Goal: Find specific page/section: Find specific page/section

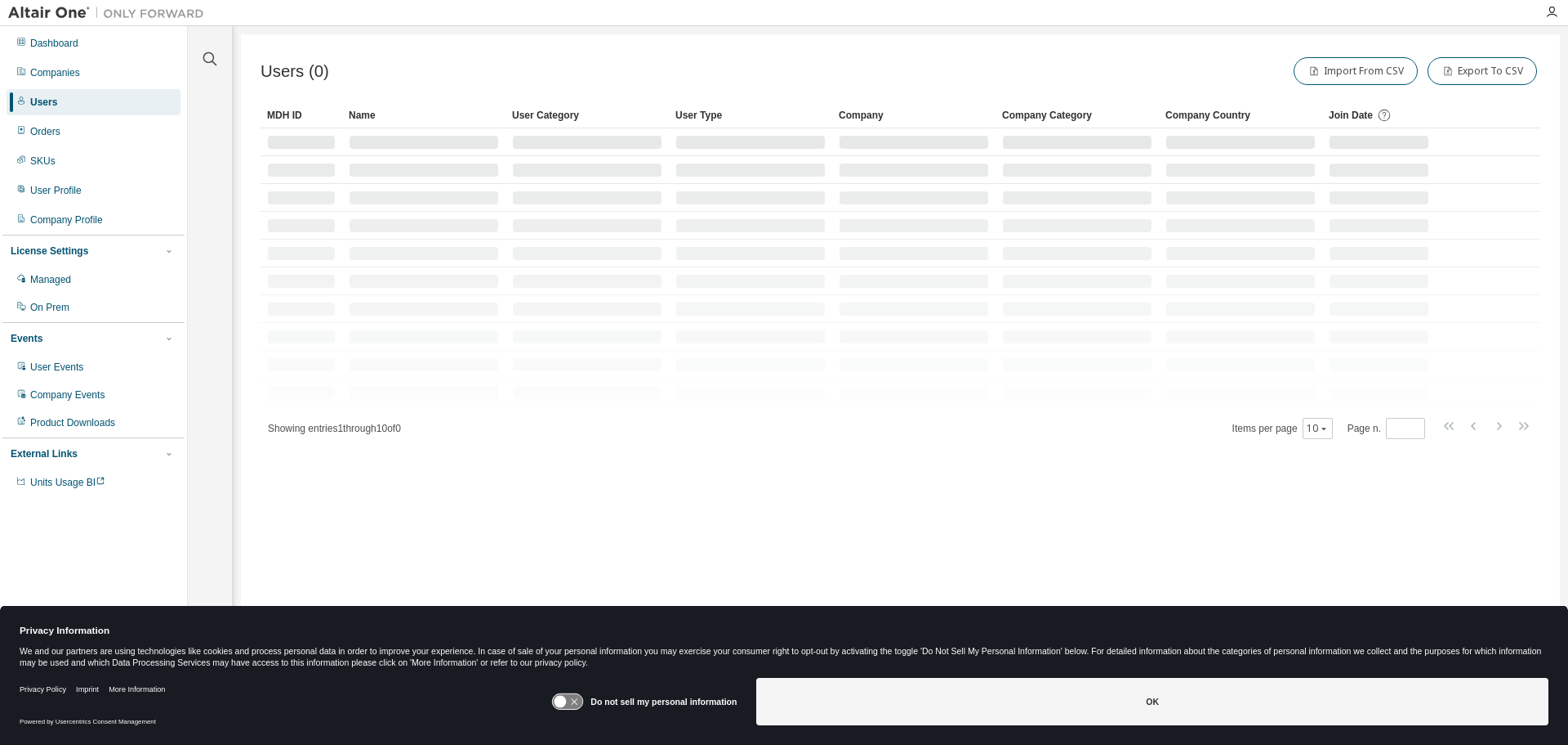
drag, startPoint x: 1105, startPoint y: 693, endPoint x: 1119, endPoint y: 670, distance: 26.9
click at [1105, 694] on button "OK" at bounding box center [1152, 701] width 793 height 47
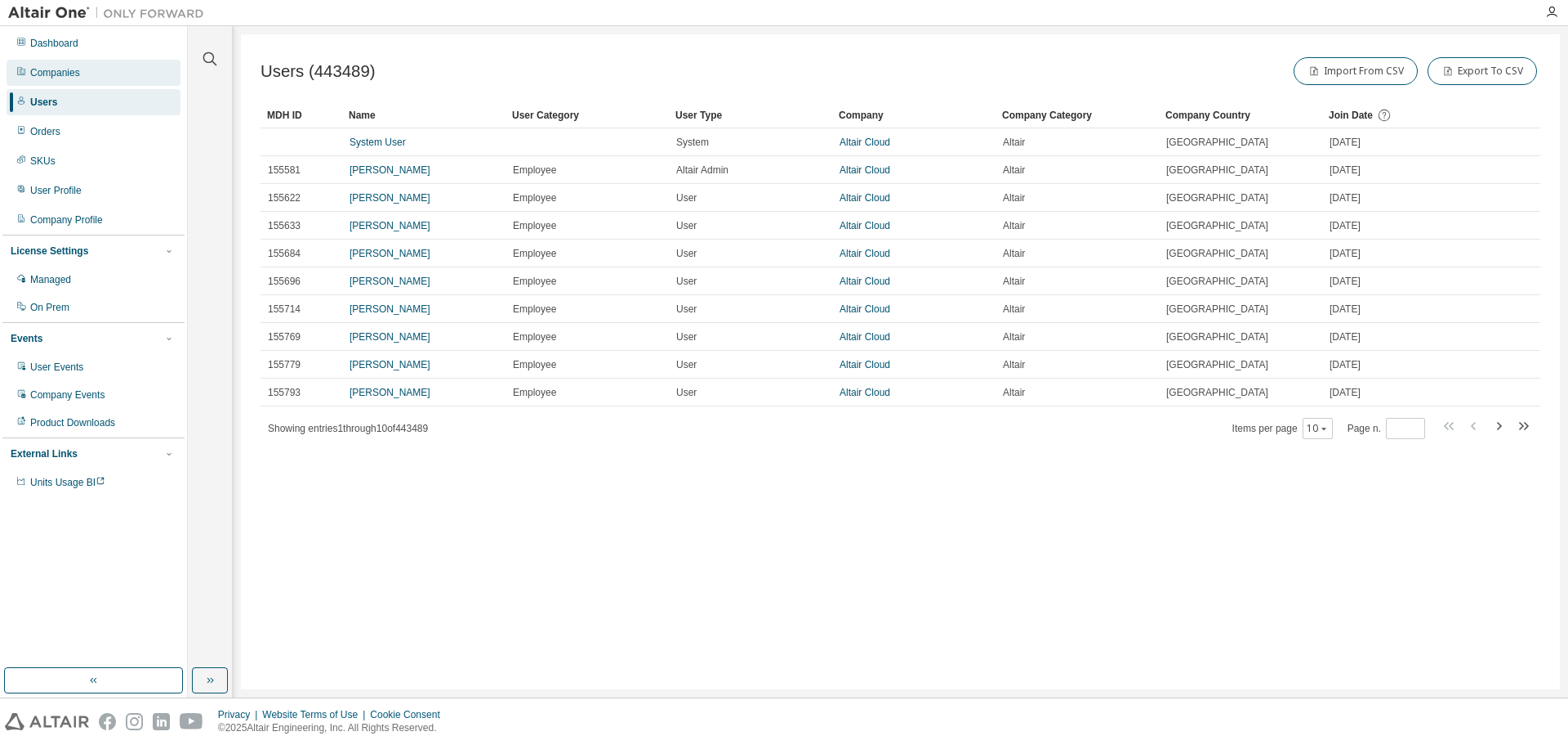
click at [62, 75] on div "Companies" at bounding box center [54, 73] width 50 height 13
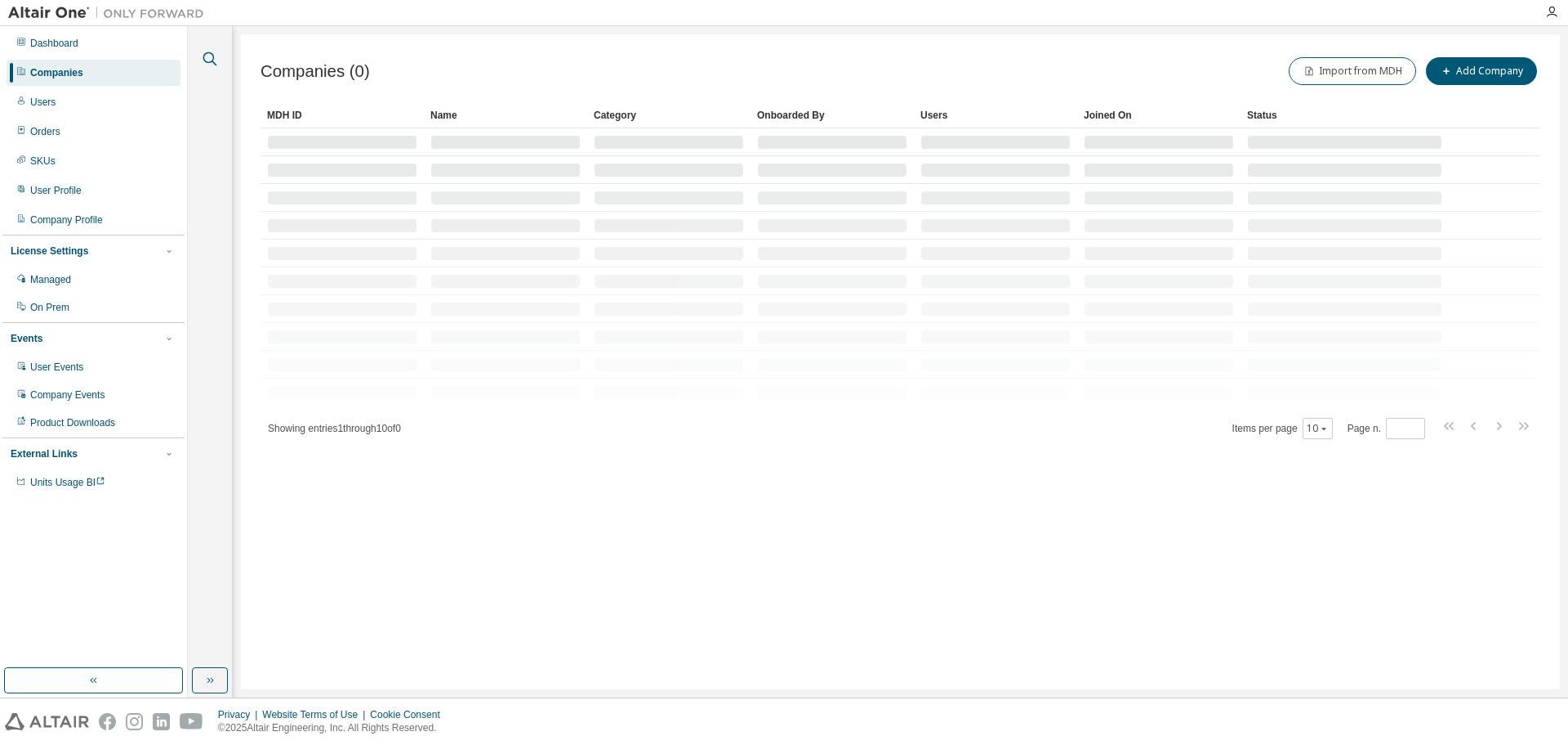
click at [208, 56] on icon "button" at bounding box center [210, 59] width 20 height 20
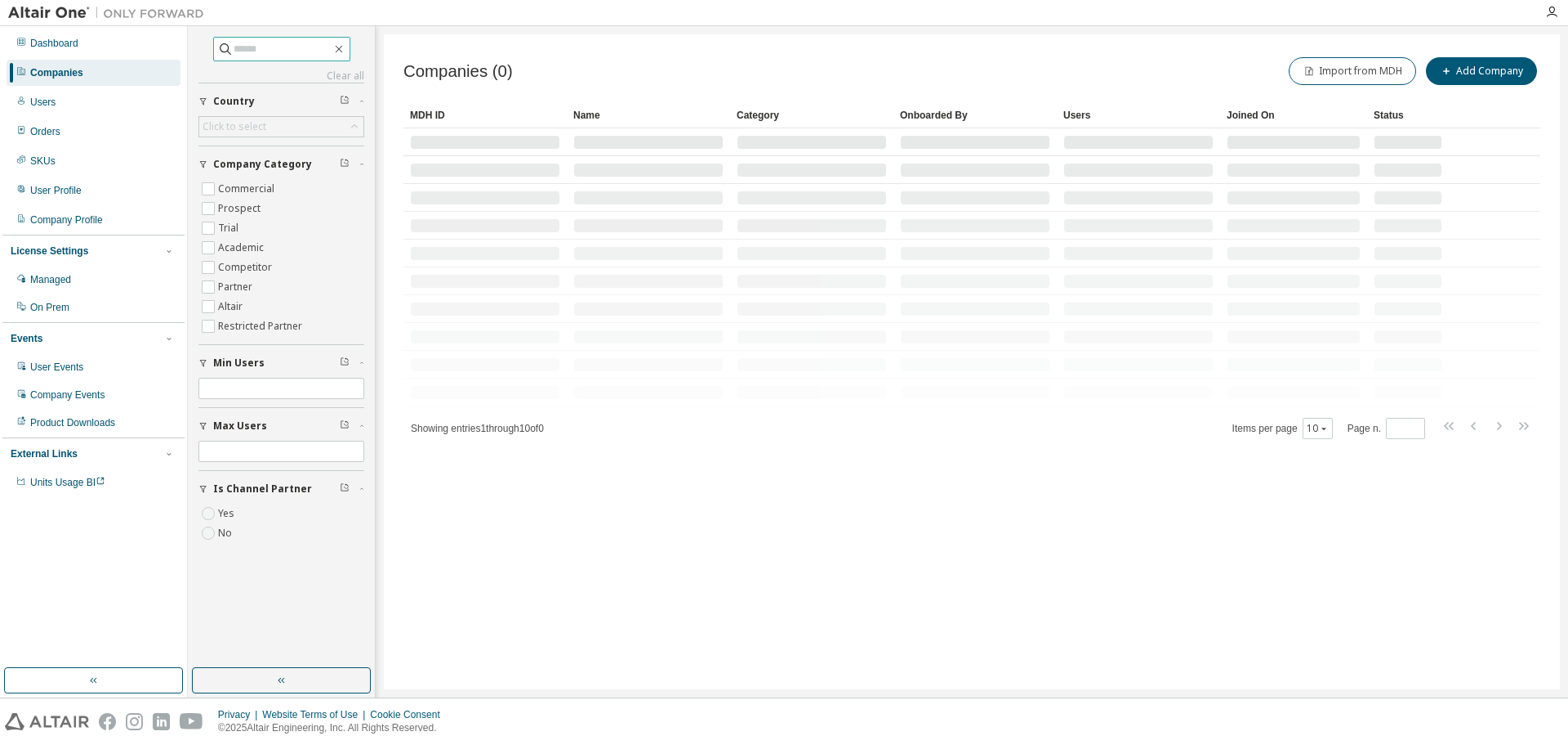
click at [255, 45] on input "text" at bounding box center [282, 49] width 98 height 16
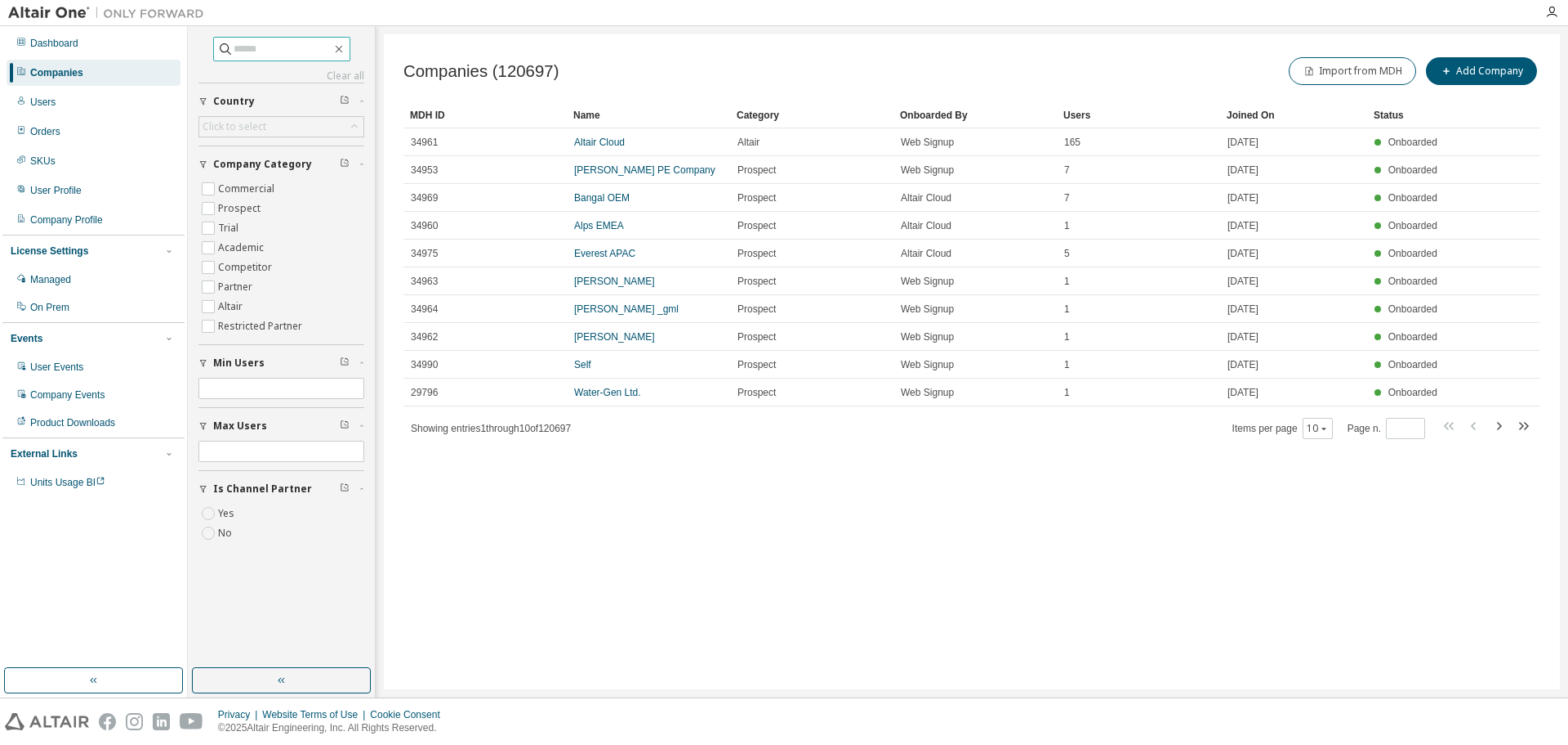
click at [255, 45] on input "text" at bounding box center [282, 49] width 98 height 16
type input "**********"
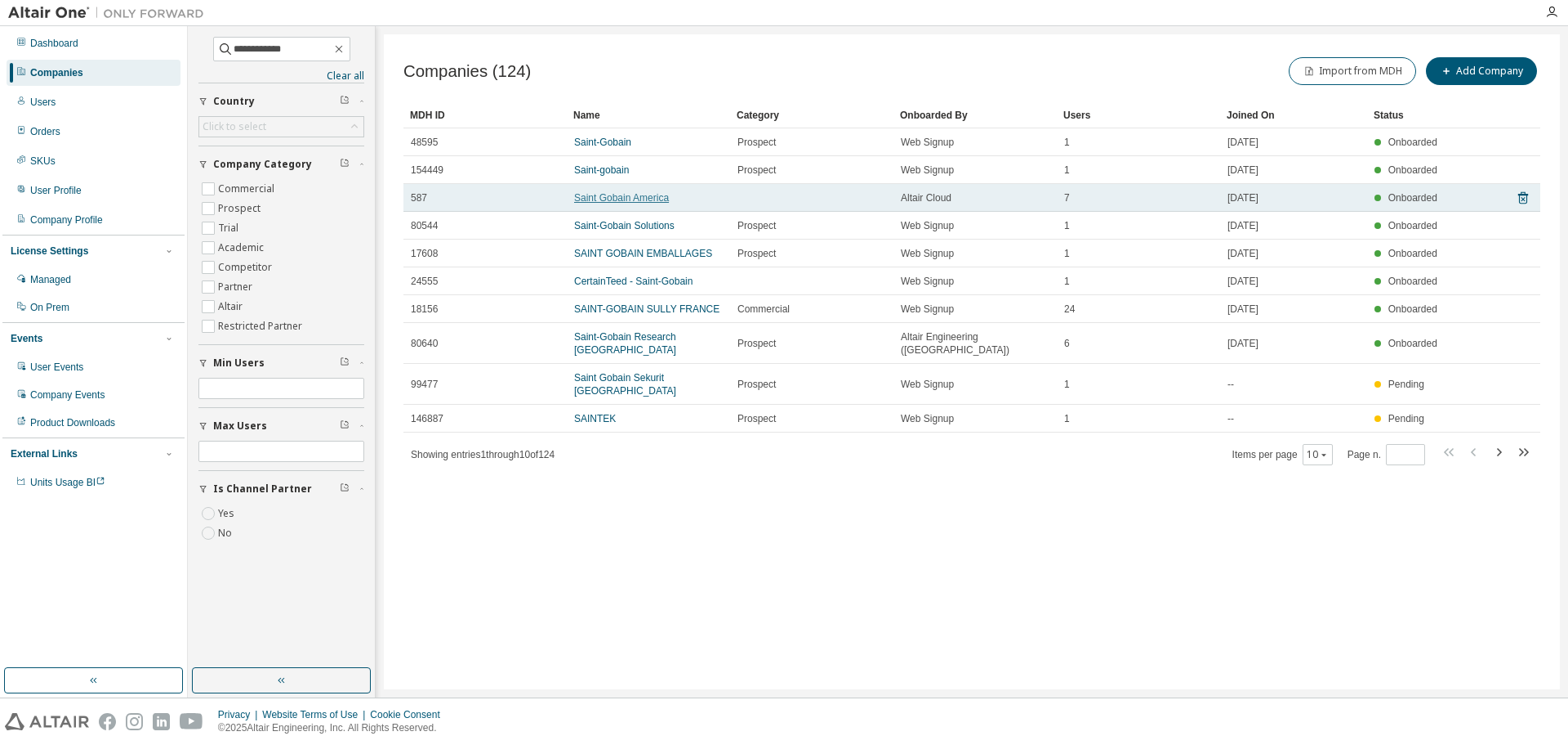
click at [623, 200] on link "Saint Gobain America" at bounding box center [621, 197] width 94 height 12
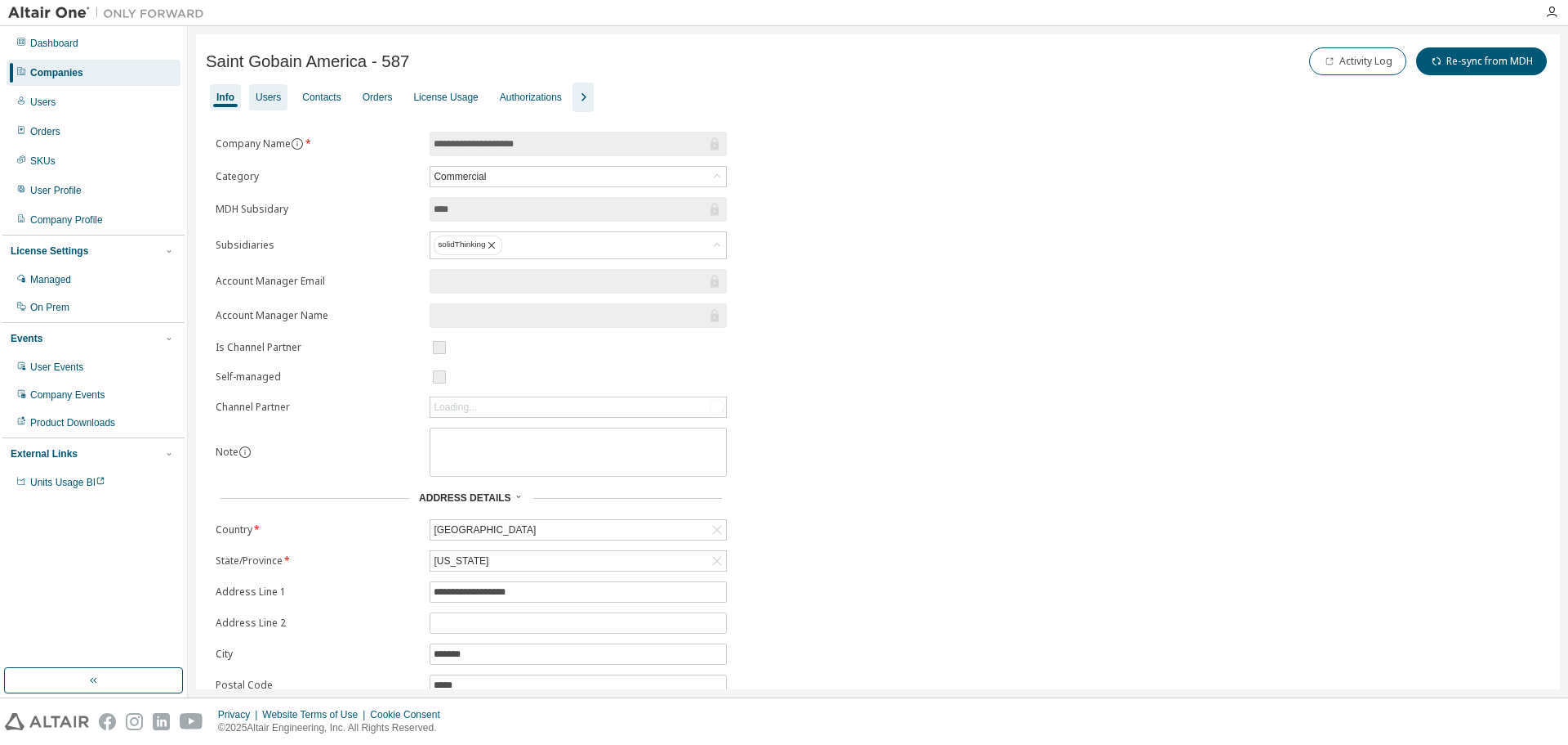
click at [259, 97] on div "Users" at bounding box center [269, 97] width 25 height 13
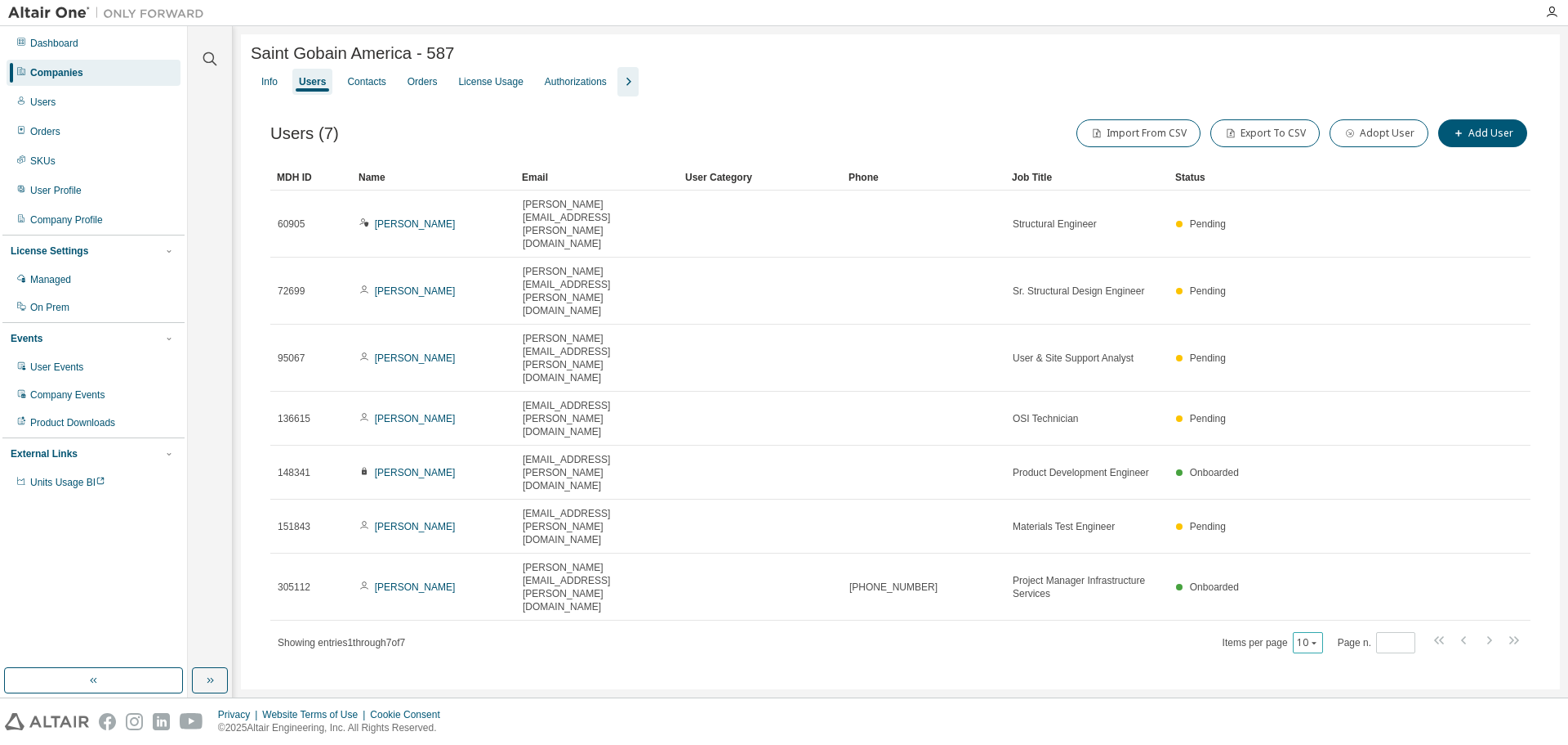
click at [1319, 638] on icon "button" at bounding box center [1314, 642] width 10 height 10
click at [1317, 497] on div "20" at bounding box center [1361, 492] width 131 height 20
click at [483, 86] on div "License Usage" at bounding box center [490, 82] width 64 height 13
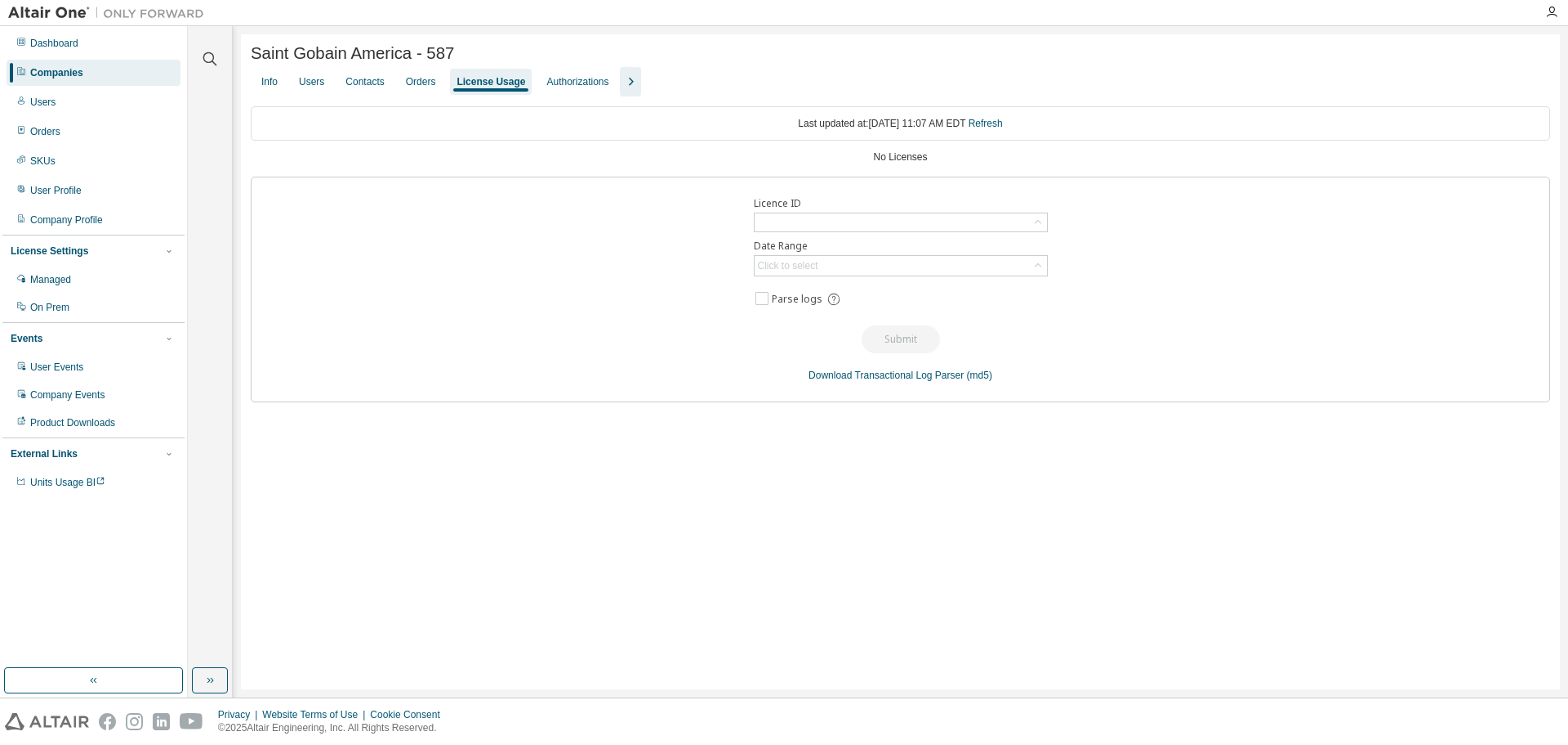
click at [629, 85] on icon "button" at bounding box center [631, 81] width 5 height 8
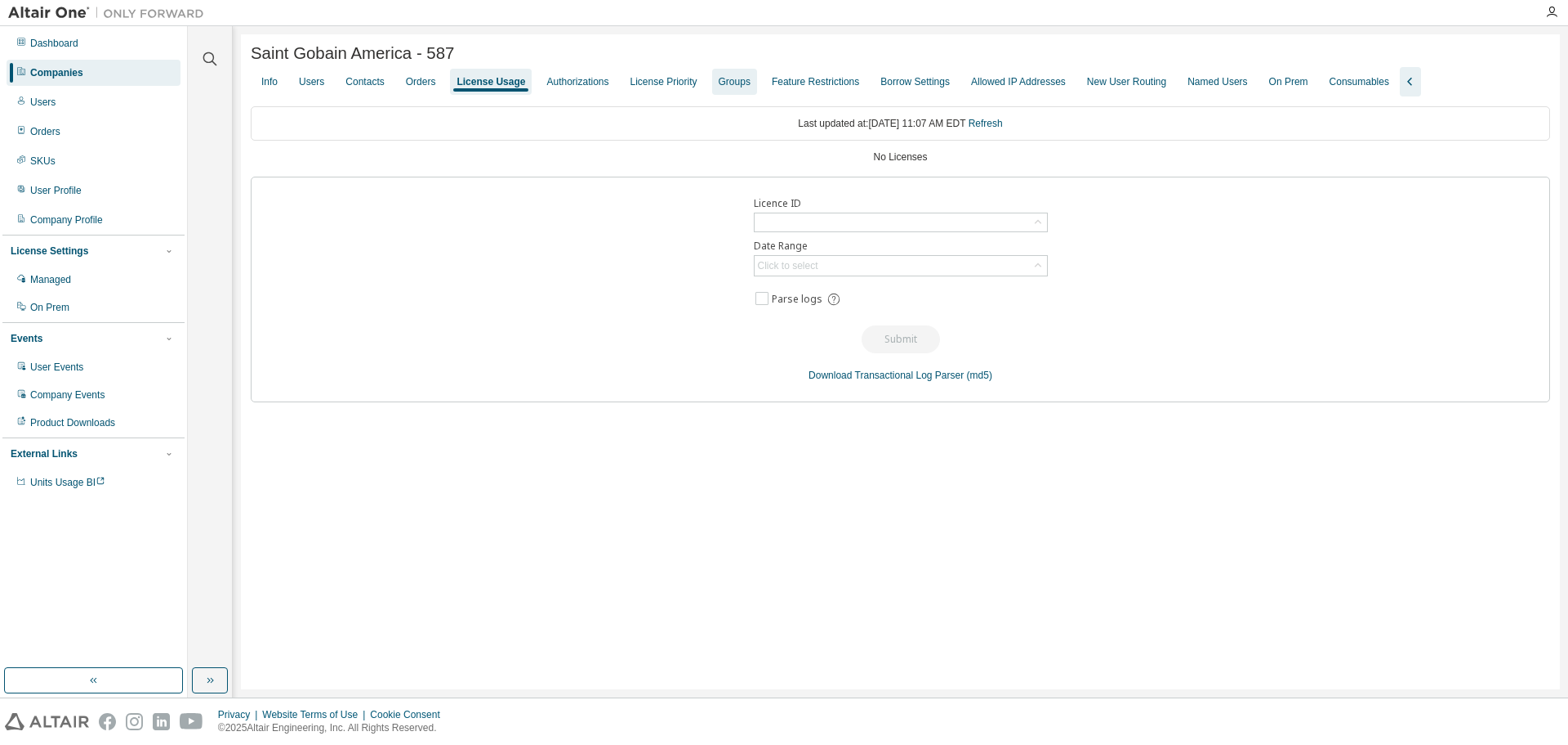
click at [719, 88] on div "Groups" at bounding box center [735, 82] width 32 height 13
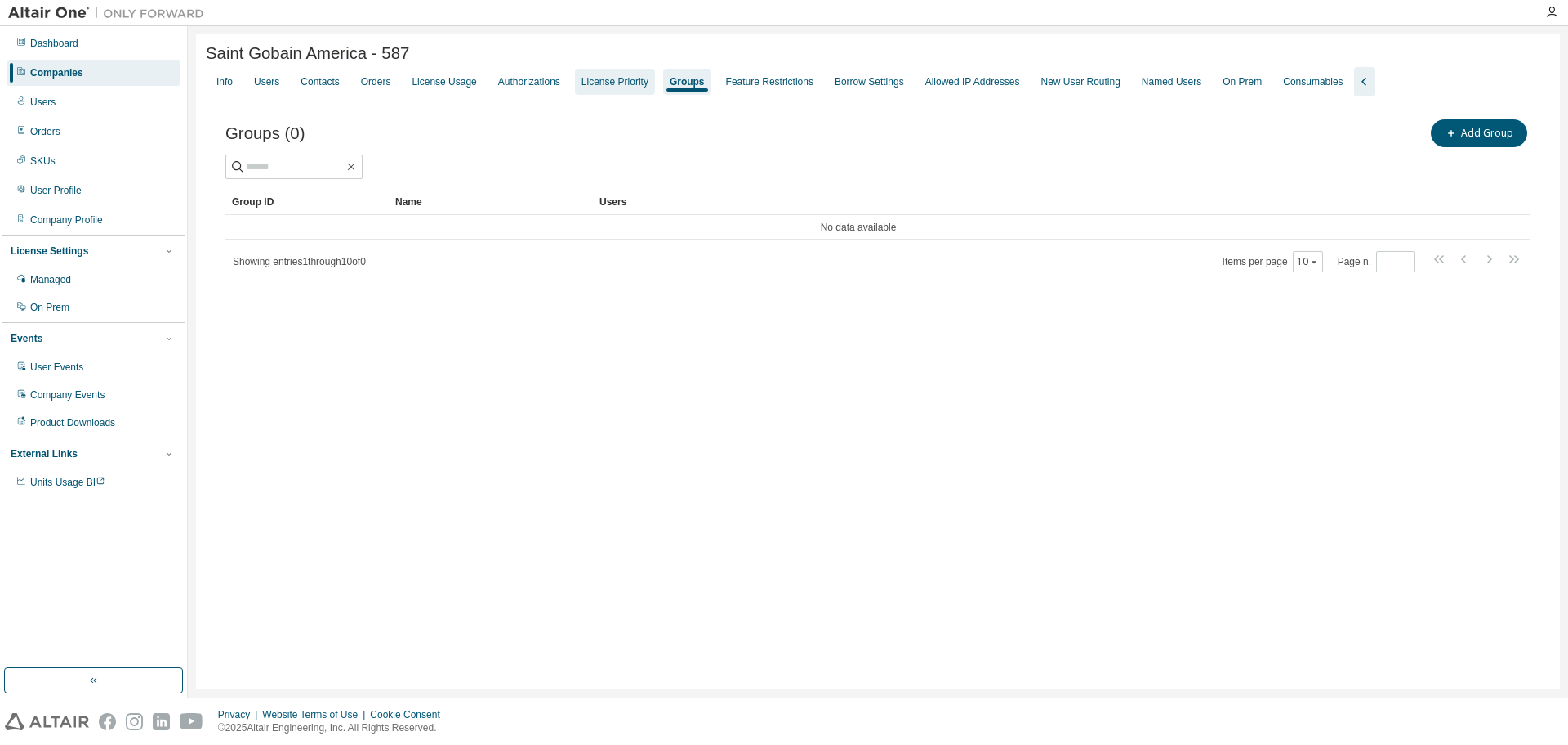
click at [621, 83] on div "License Priority" at bounding box center [616, 82] width 67 height 13
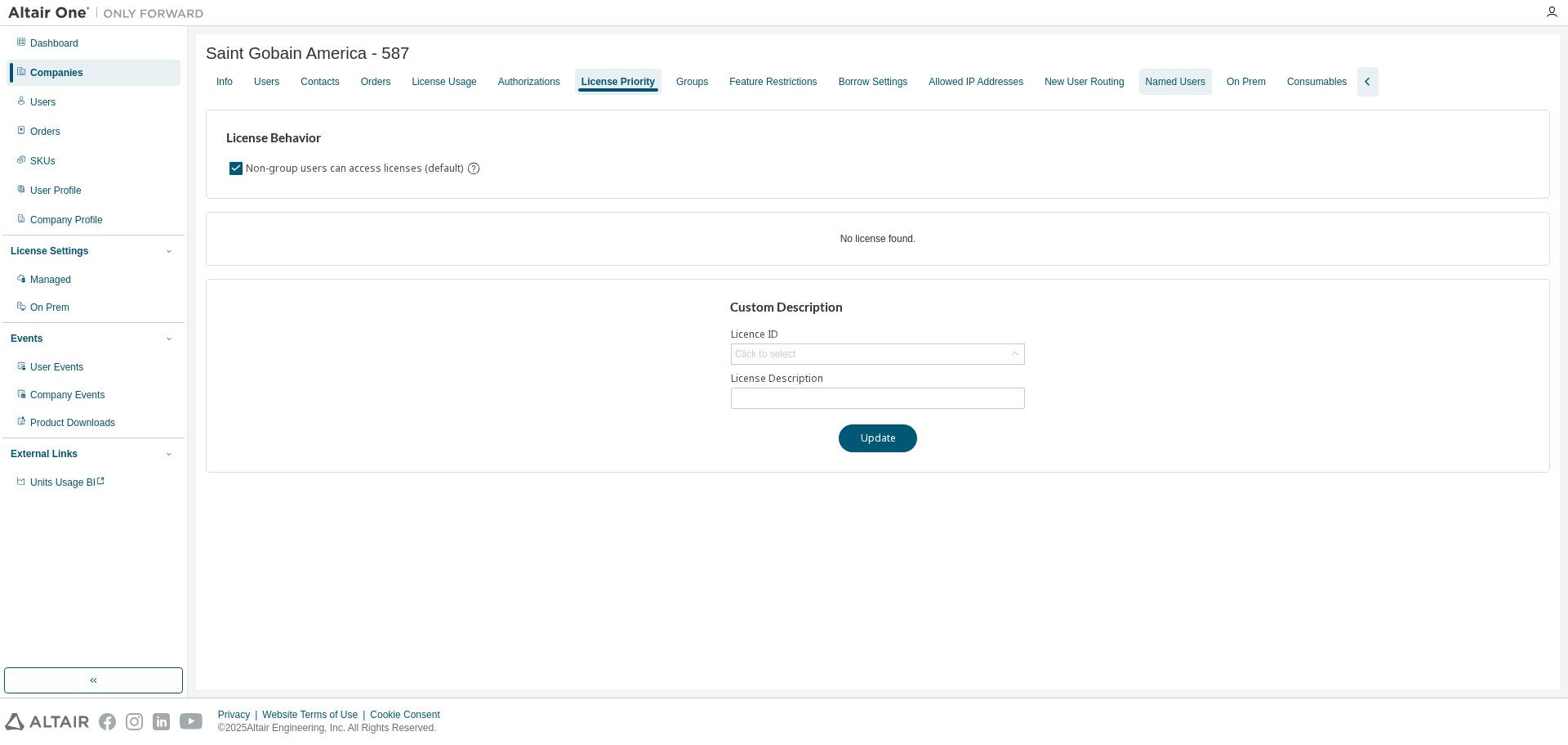
click at [1159, 88] on div "Named Users" at bounding box center [1176, 82] width 60 height 13
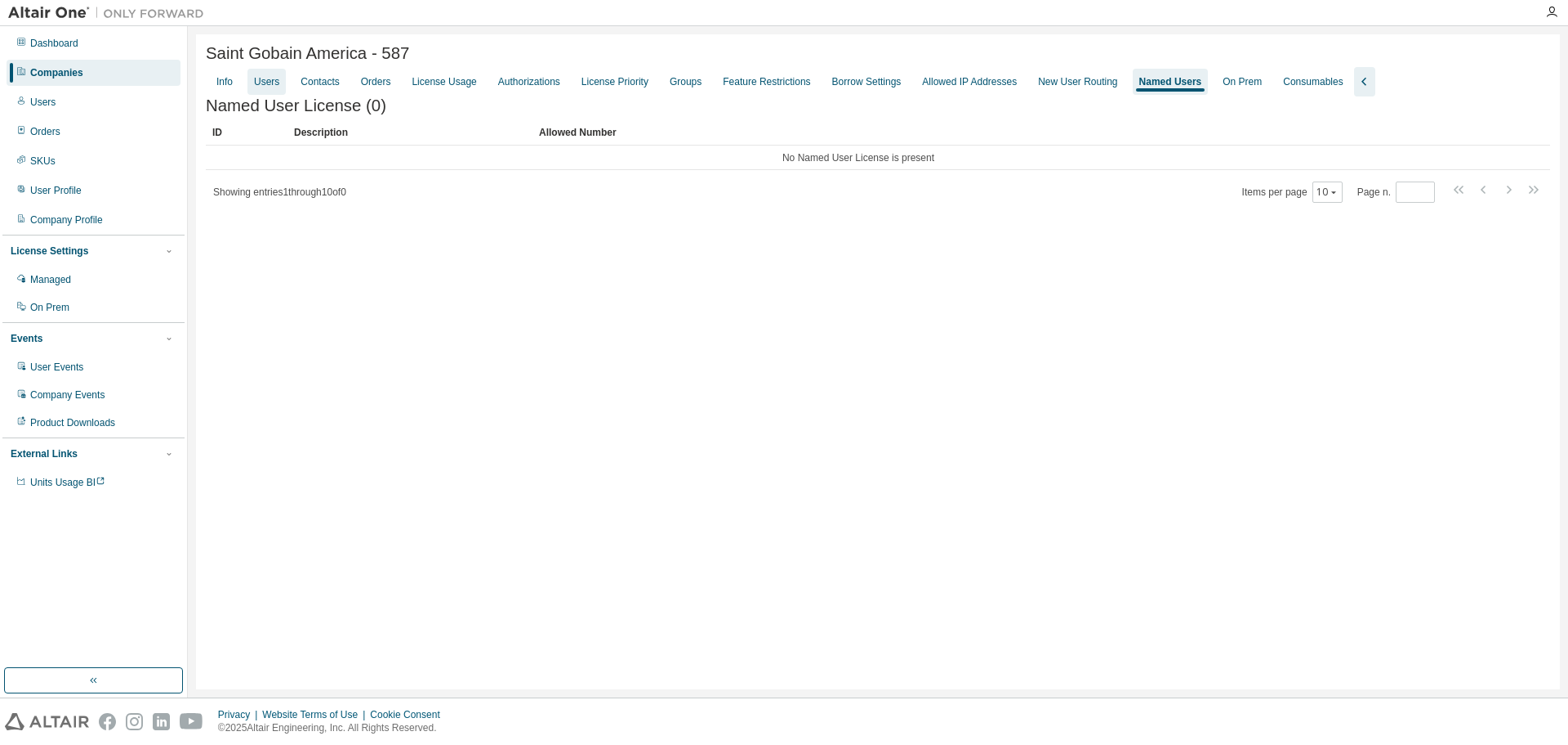
click at [280, 77] on div "Users" at bounding box center [267, 82] width 38 height 26
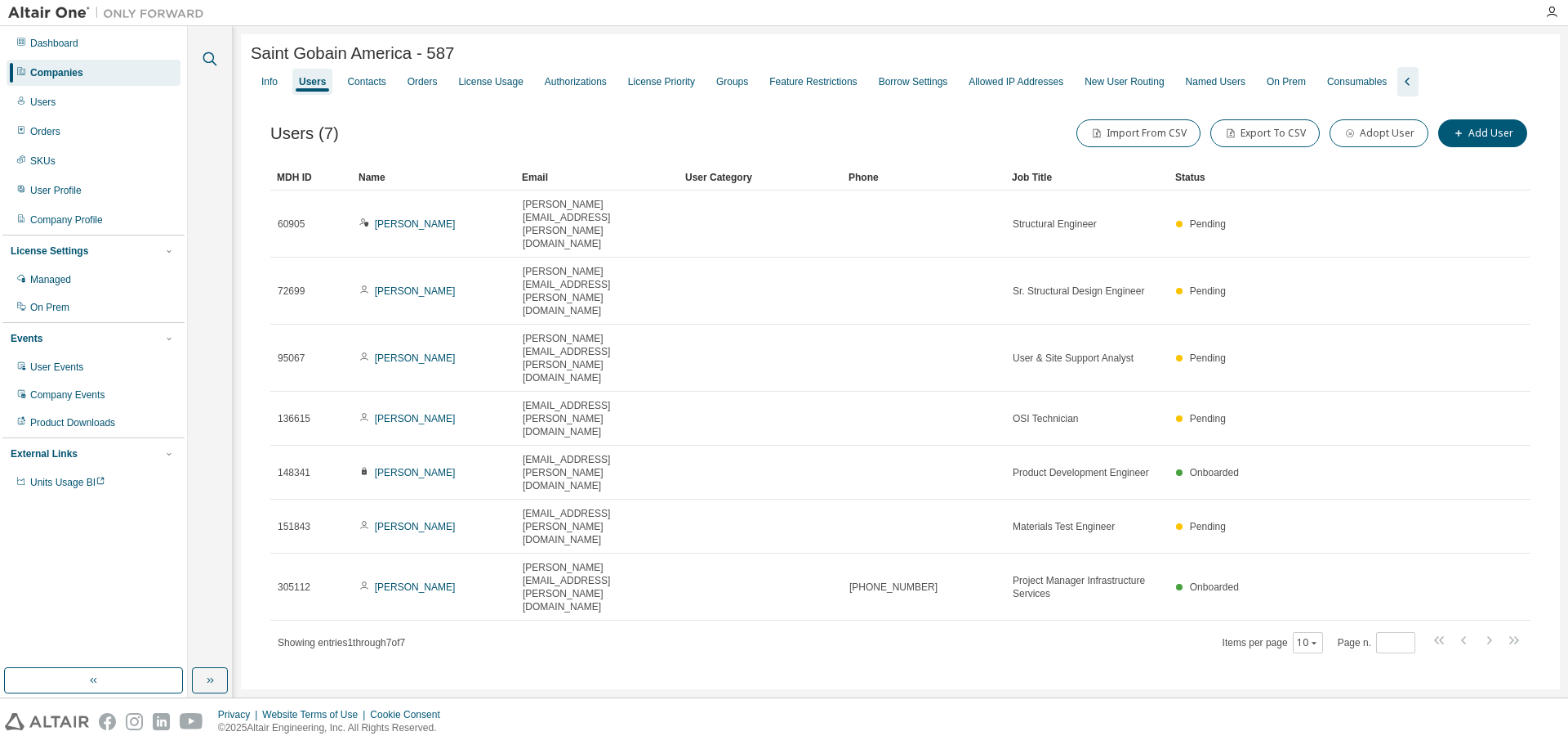
click at [210, 54] on icon "button" at bounding box center [210, 59] width 20 height 20
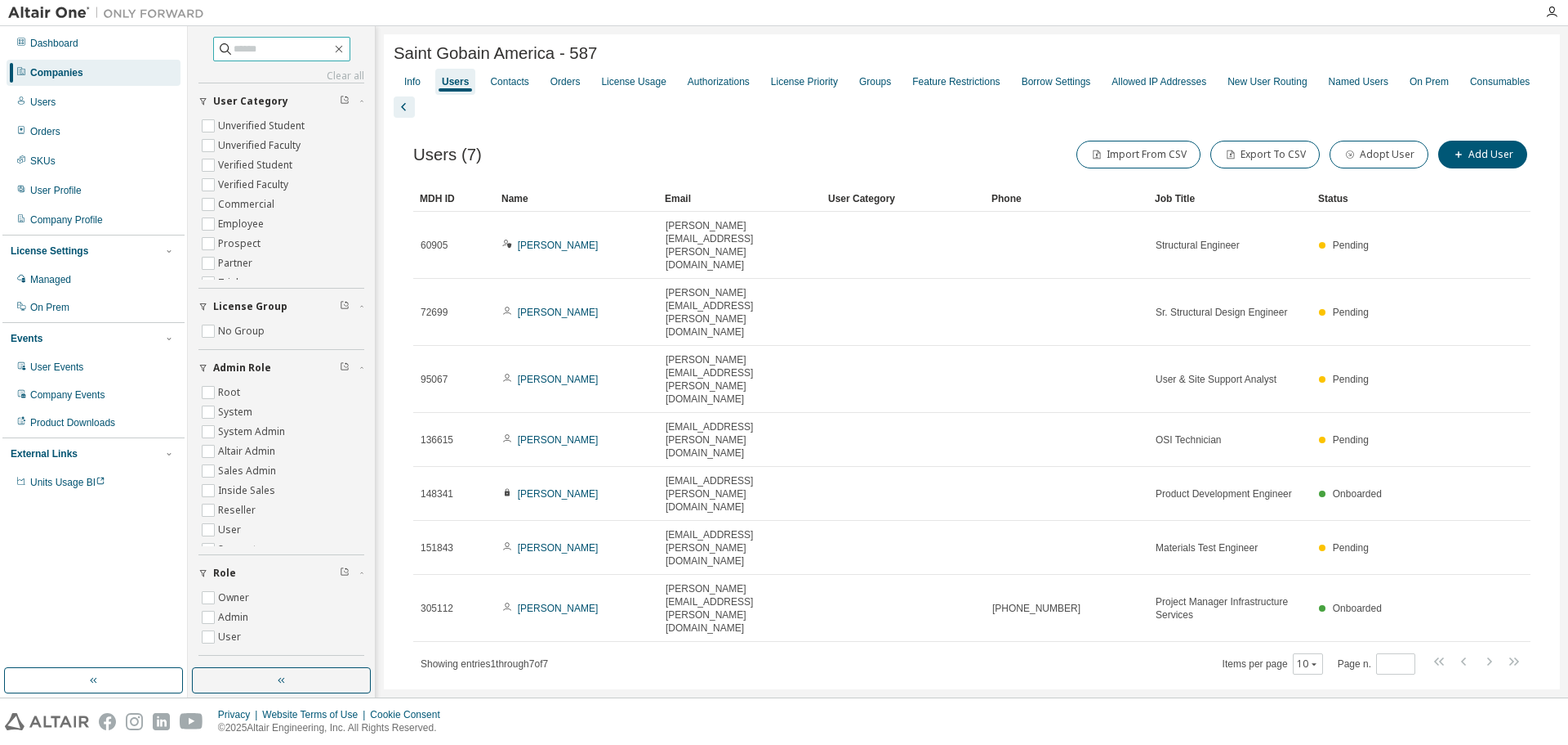
click at [242, 51] on input "text" at bounding box center [282, 49] width 98 height 16
type input "**********"
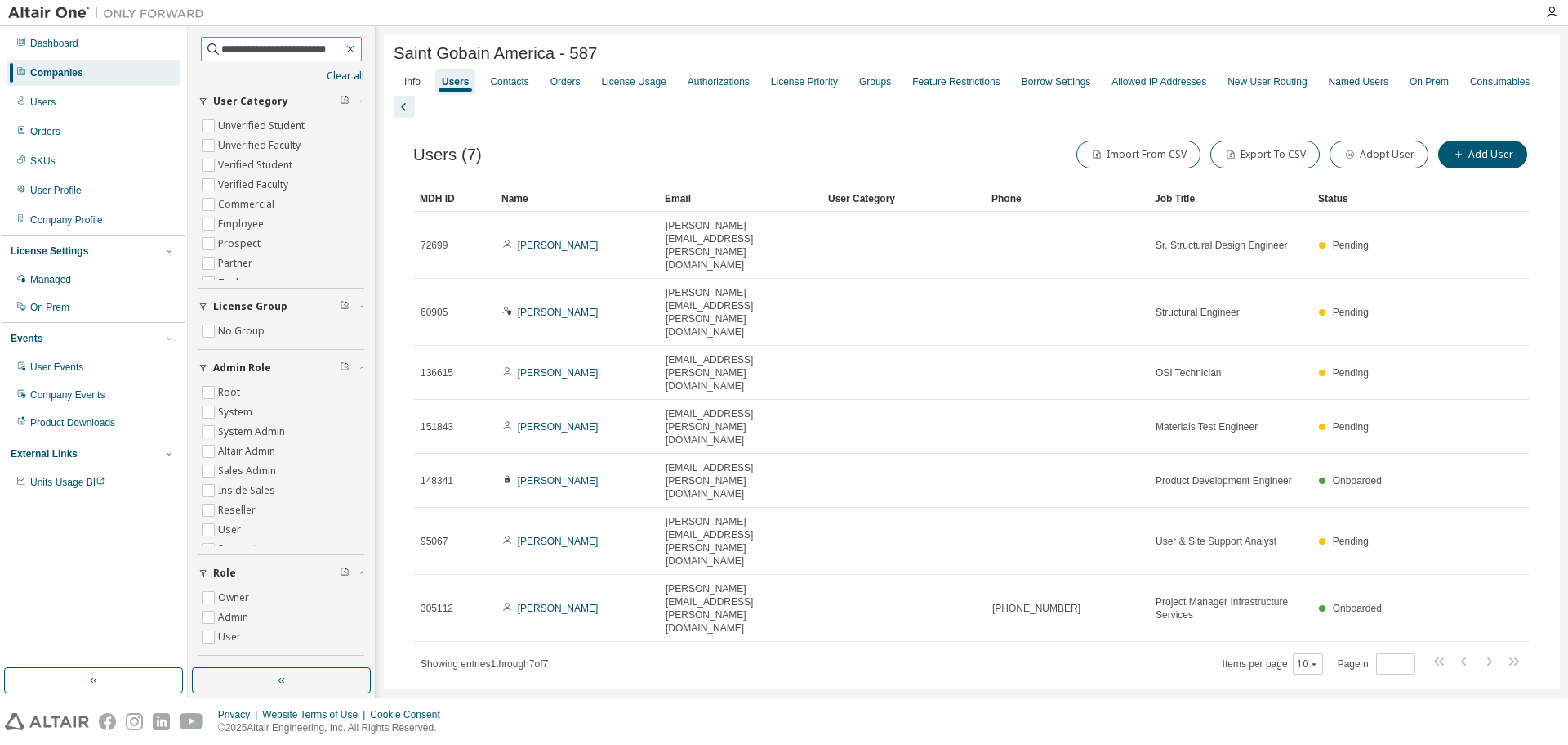
click at [349, 50] on icon "button" at bounding box center [350, 49] width 13 height 13
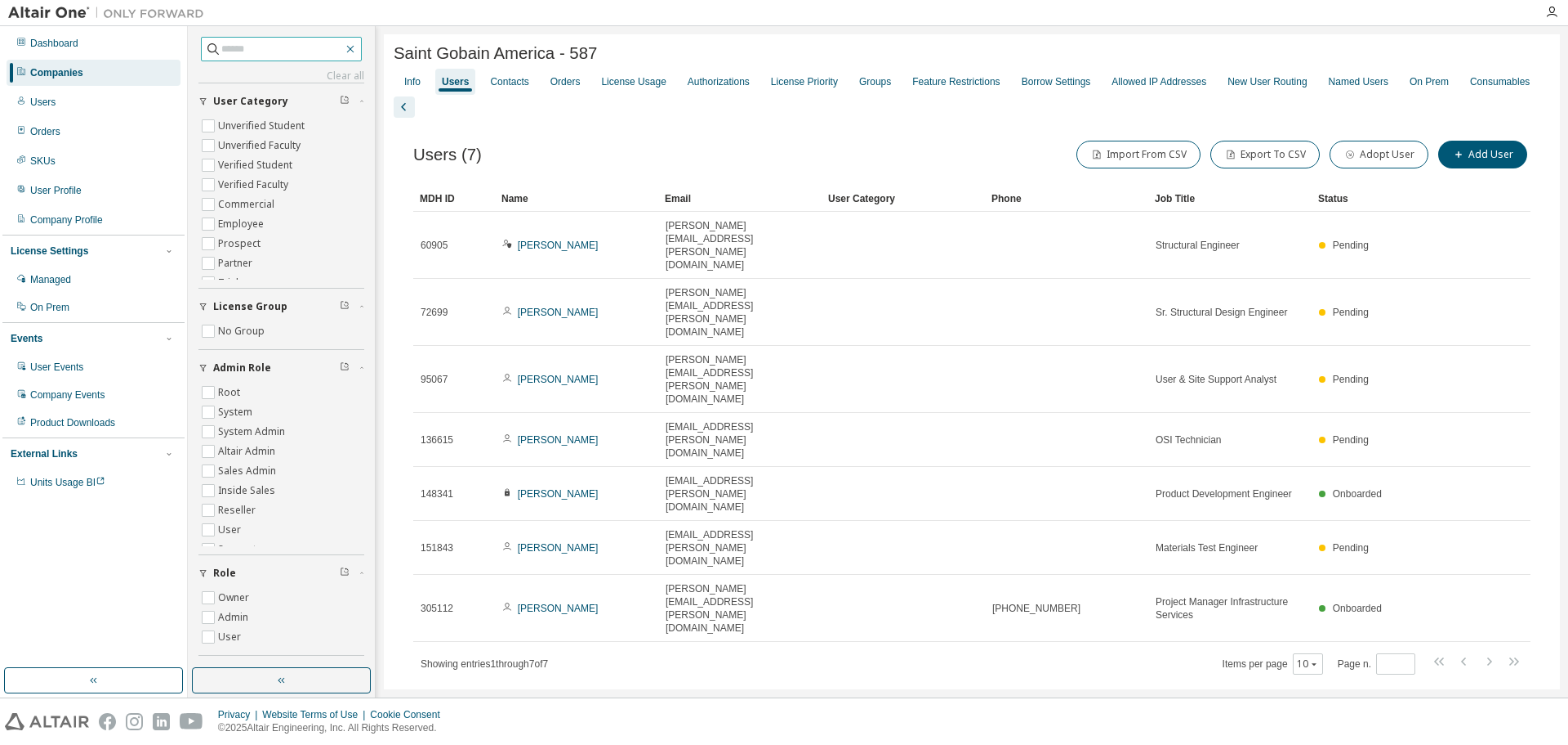
click at [346, 46] on icon "button" at bounding box center [350, 49] width 13 height 13
click at [346, 45] on icon "button" at bounding box center [350, 49] width 13 height 13
click at [46, 70] on div "Companies" at bounding box center [56, 73] width 53 height 13
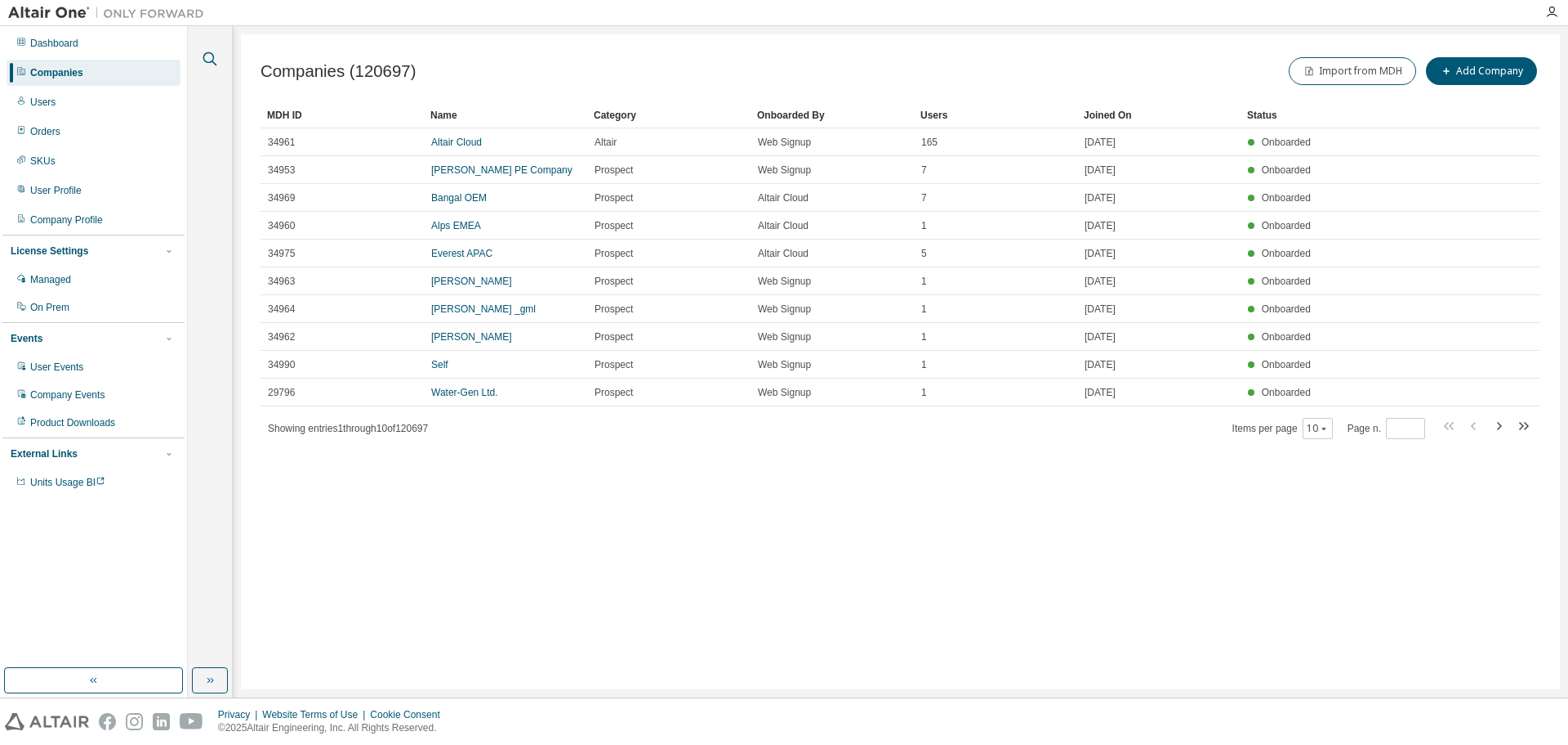
click at [210, 55] on icon "button" at bounding box center [210, 59] width 20 height 20
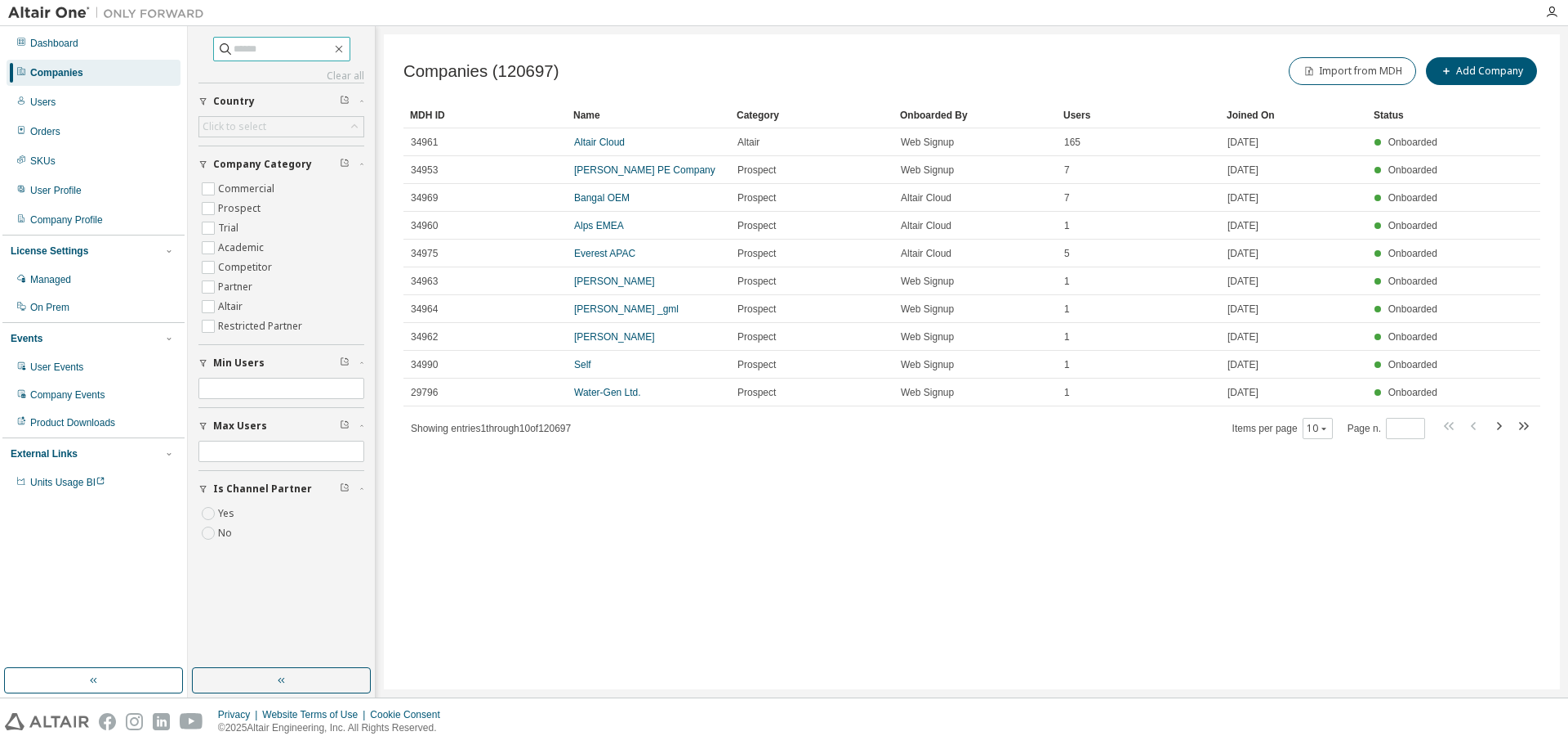
click at [255, 50] on input "text" at bounding box center [282, 49] width 98 height 16
type input "**********"
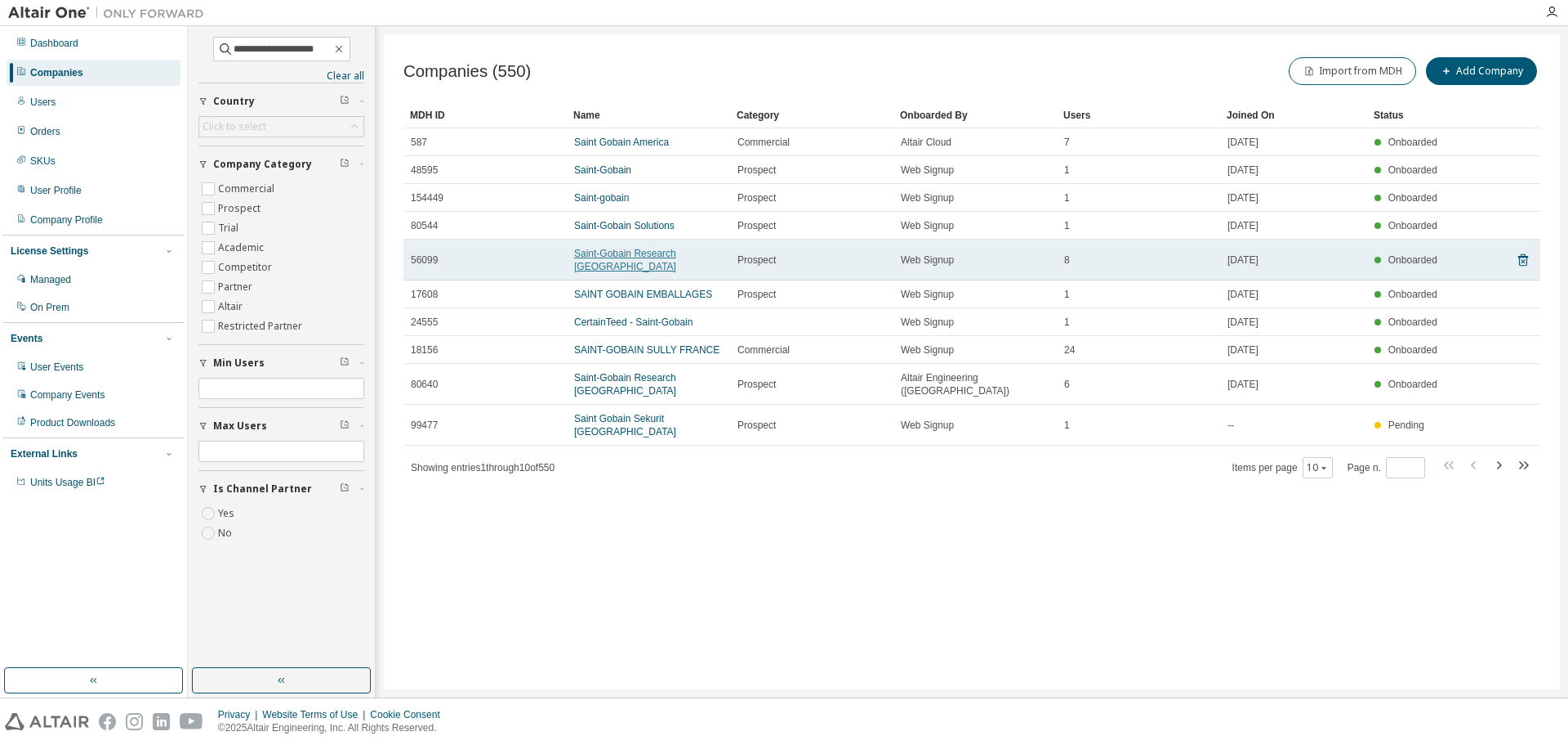
click at [600, 266] on link "Saint-Gobain Research [GEOGRAPHIC_DATA]" at bounding box center [625, 260] width 102 height 25
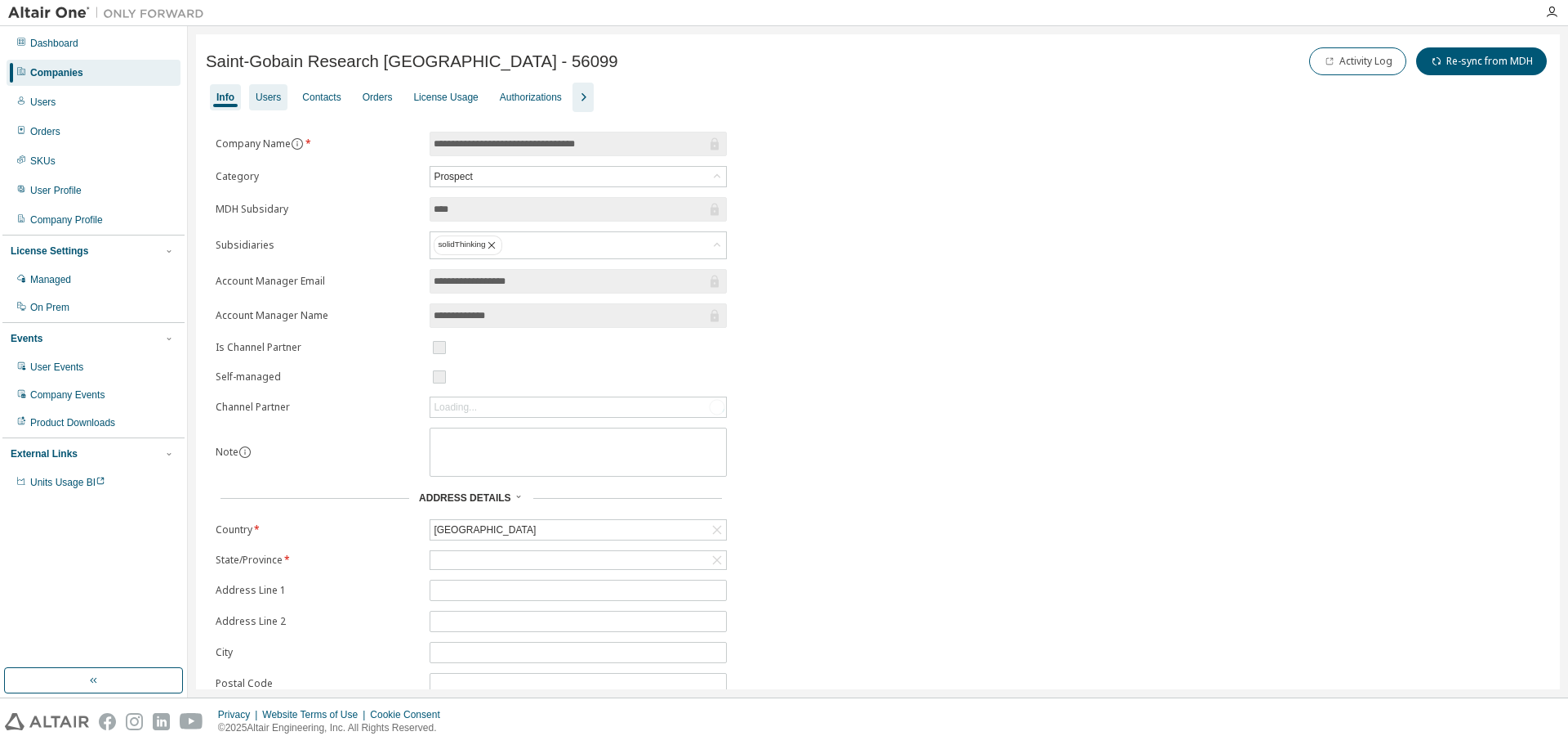
click at [281, 101] on div "Users" at bounding box center [268, 97] width 38 height 26
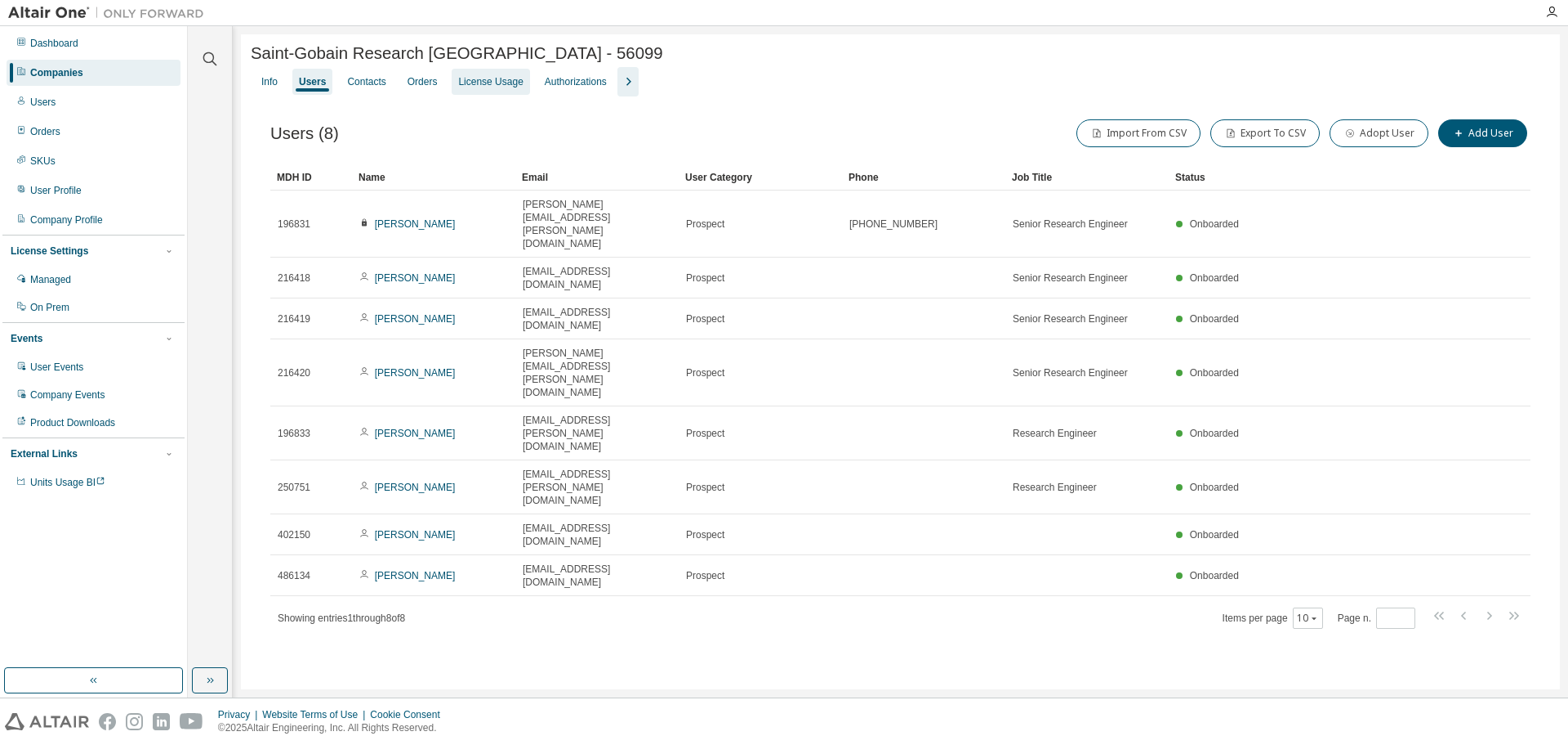
click at [487, 79] on div "License Usage" at bounding box center [490, 82] width 64 height 13
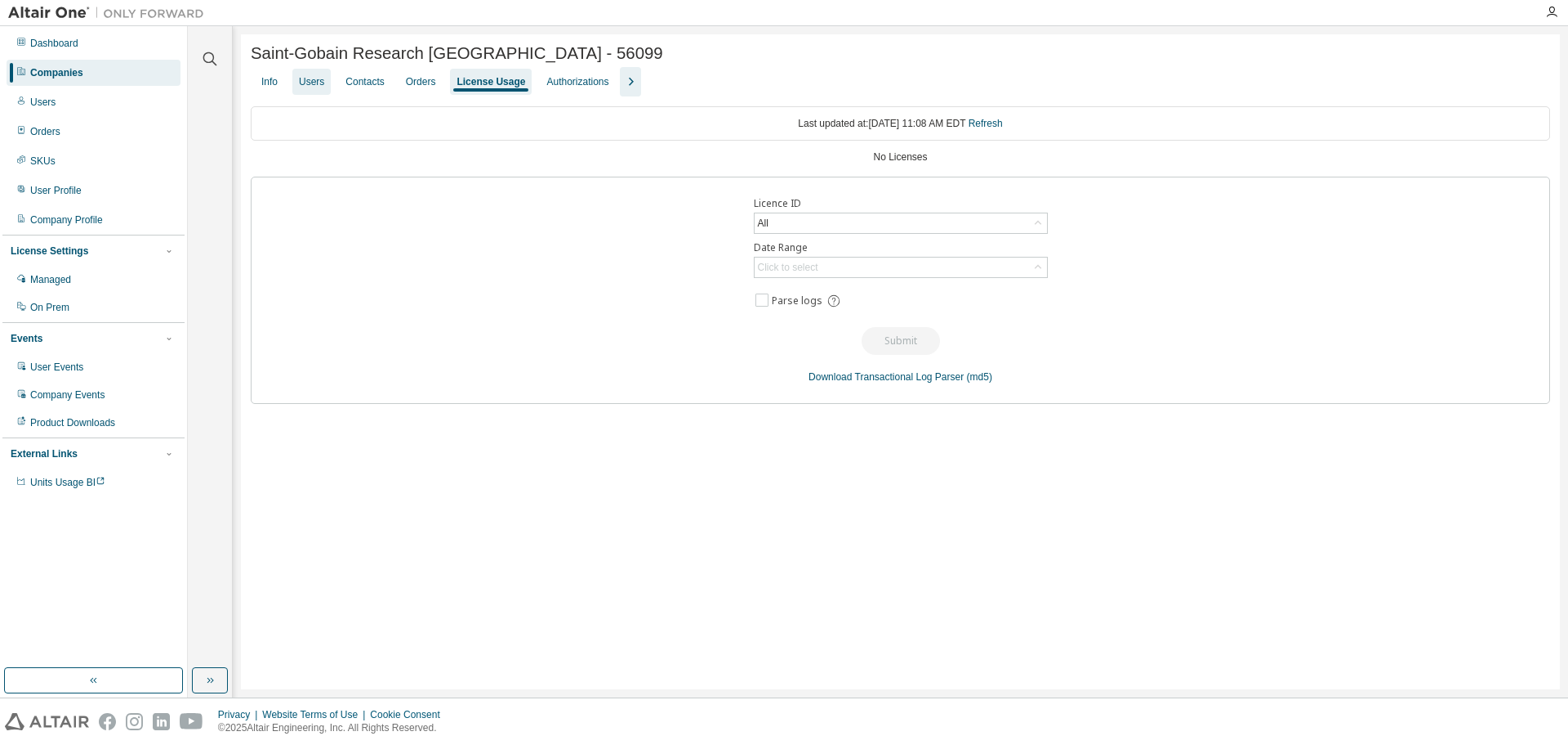
click at [312, 85] on div "Users" at bounding box center [311, 82] width 25 height 13
